Goal: Transaction & Acquisition: Download file/media

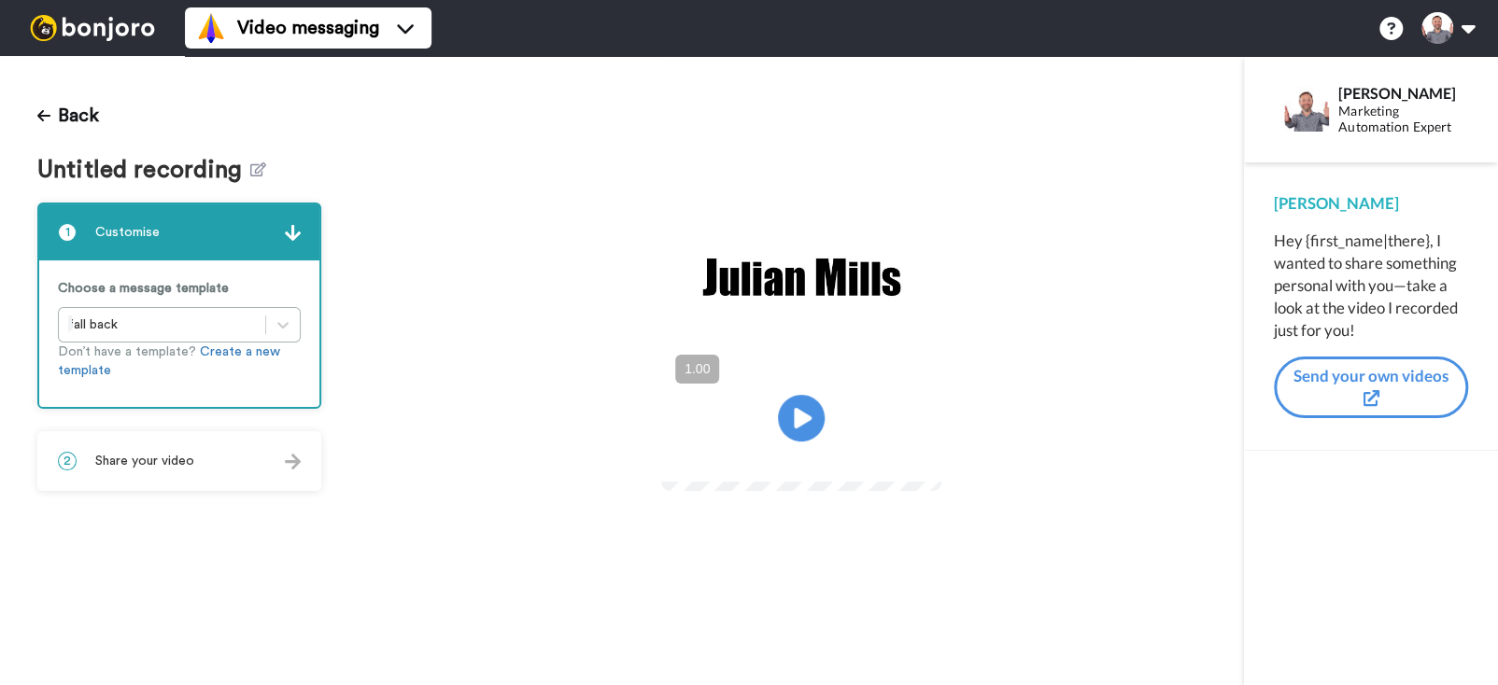
drag, startPoint x: 0, startPoint y: 0, endPoint x: 1178, endPoint y: 170, distance: 1189.8
click at [1178, 247] on div "Play/Pause" at bounding box center [801, 383] width 885 height 273
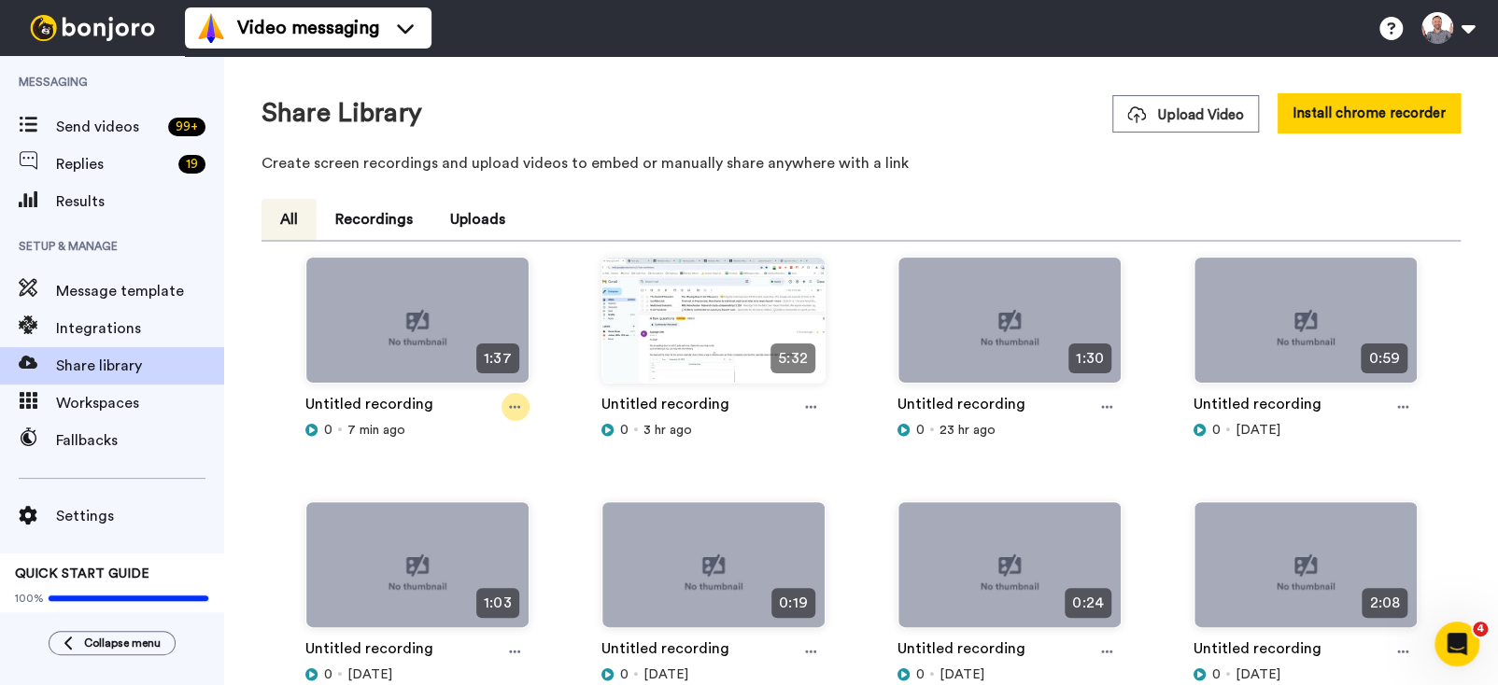
click at [513, 407] on icon at bounding box center [515, 407] width 11 height 3
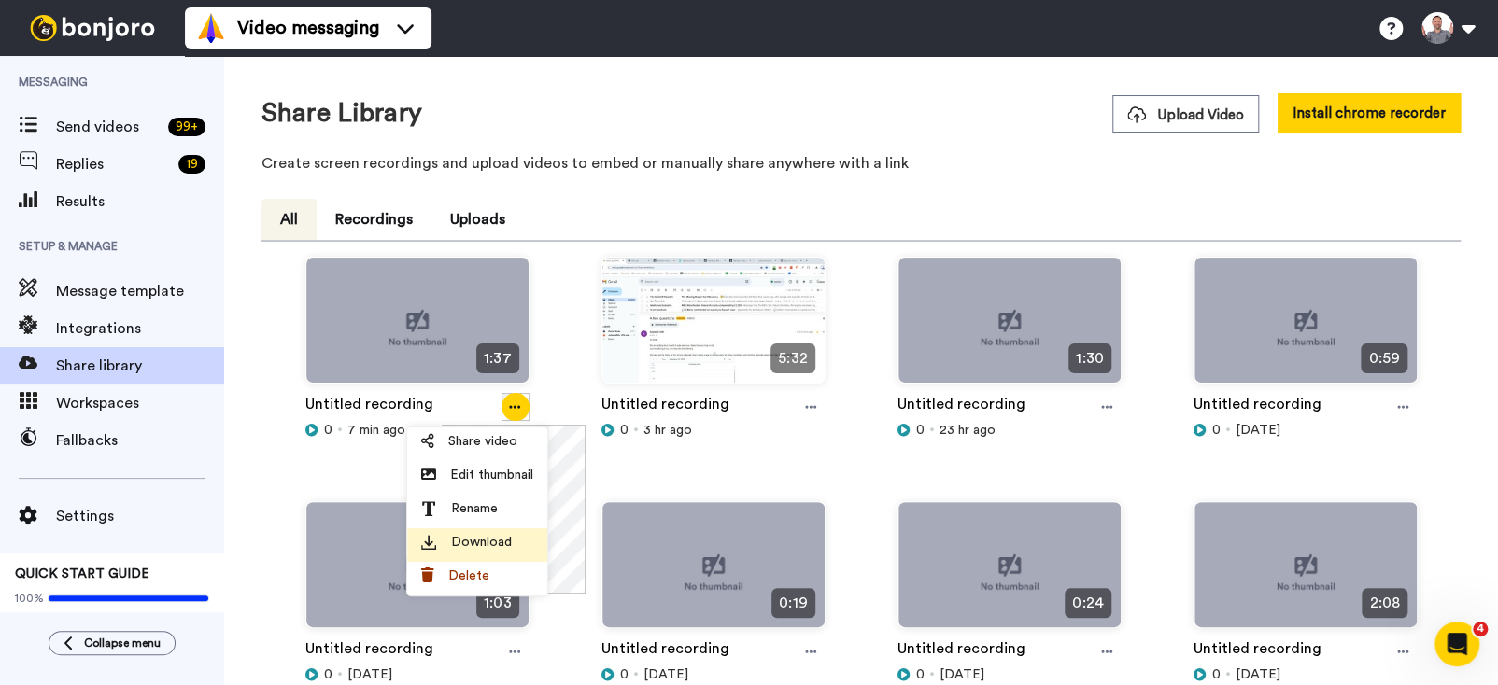
click at [490, 538] on span "Download" at bounding box center [481, 542] width 61 height 19
